Goal: Check status

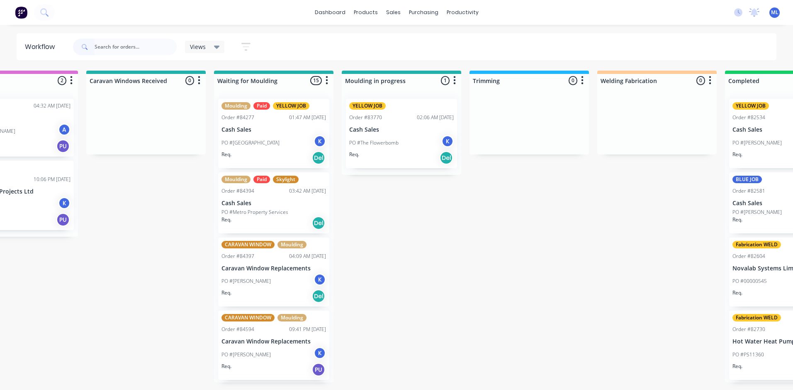
click at [284, 136] on div "PO #Te Awamutu Museum K" at bounding box center [274, 143] width 105 height 16
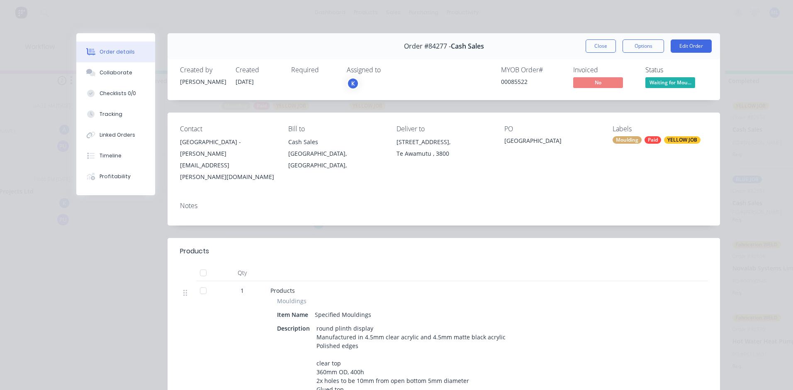
click at [740, 171] on div "Order details Collaborate Checklists 0/0 Tracking Linked Orders Timeline Profit…" at bounding box center [396, 195] width 793 height 390
click at [759, 131] on div "Order details Collaborate Checklists 0/0 Tracking Linked Orders Timeline Profit…" at bounding box center [396, 195] width 793 height 390
click at [589, 44] on button "Close" at bounding box center [601, 45] width 30 height 13
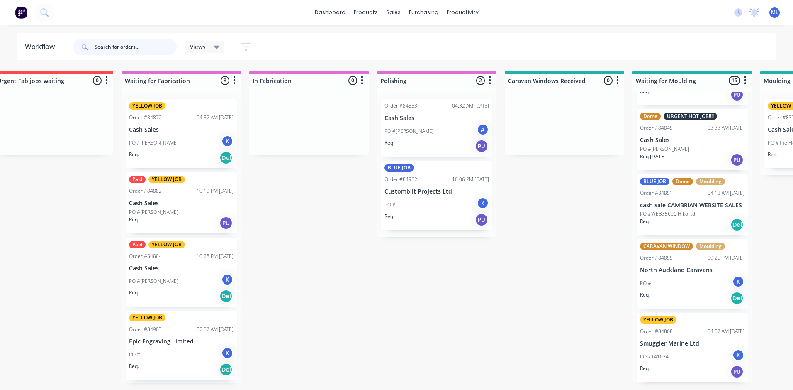
scroll to position [0, 786]
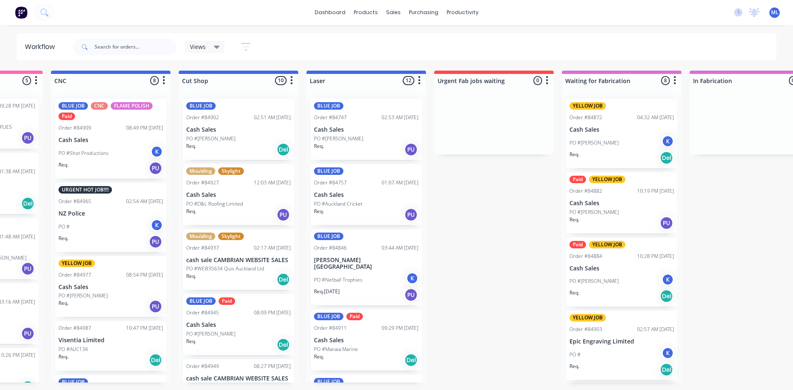
click at [223, 140] on p "PO #[PERSON_NAME]" at bounding box center [210, 138] width 49 height 7
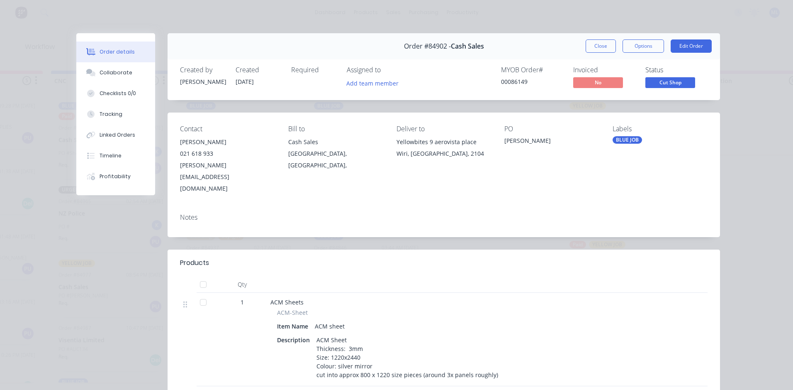
drag, startPoint x: 592, startPoint y: 46, endPoint x: 306, endPoint y: 82, distance: 288.4
click at [592, 46] on button "Close" at bounding box center [601, 45] width 30 height 13
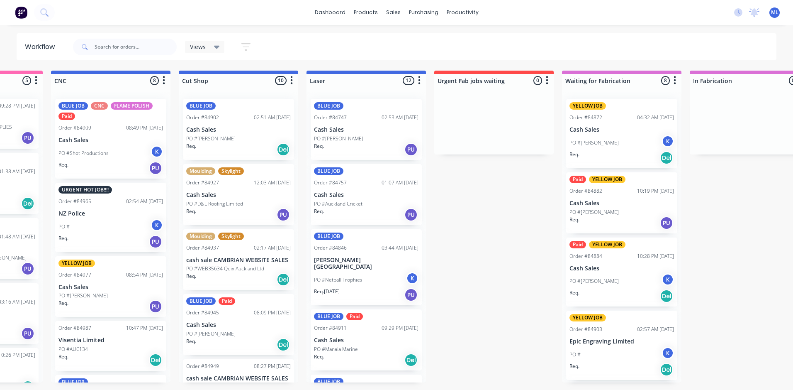
click at [244, 332] on div "PO #[PERSON_NAME]" at bounding box center [238, 333] width 105 height 7
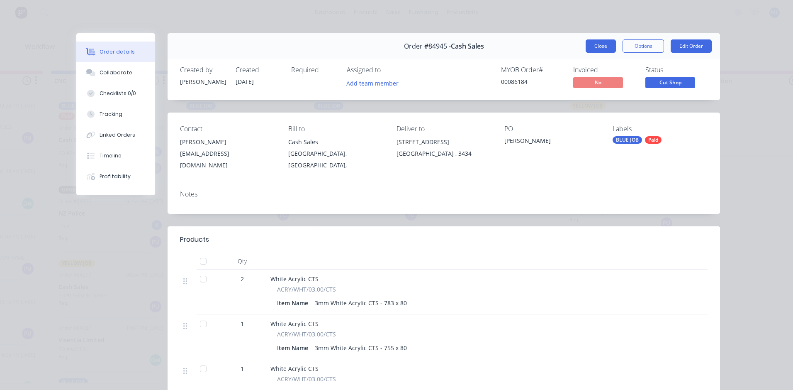
click at [592, 52] on button "Close" at bounding box center [601, 45] width 30 height 13
